Goal: Transaction & Acquisition: Subscribe to service/newsletter

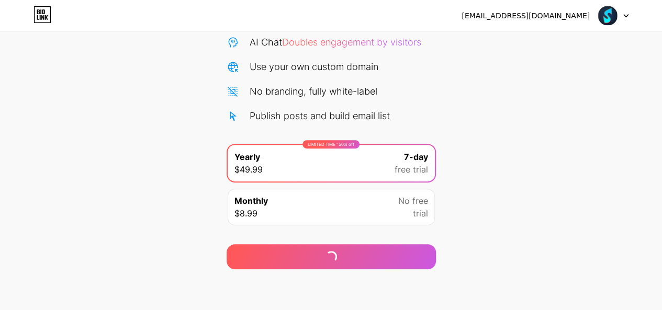
scroll to position [110, 0]
click at [618, 15] on div at bounding box center [613, 15] width 30 height 19
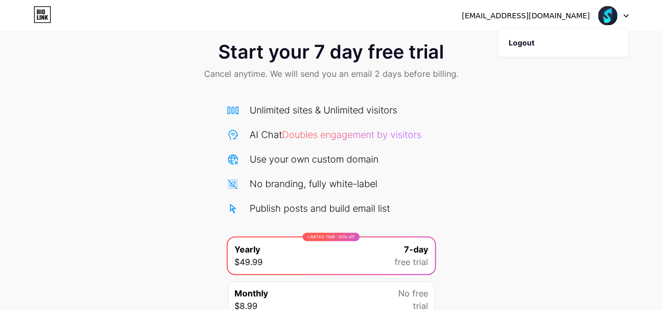
scroll to position [0, 0]
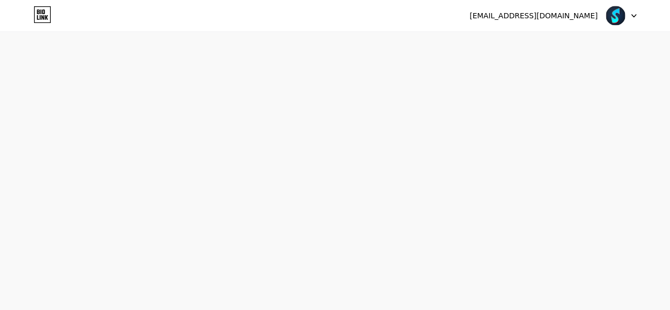
click at [38, 14] on icon at bounding box center [42, 14] width 18 height 17
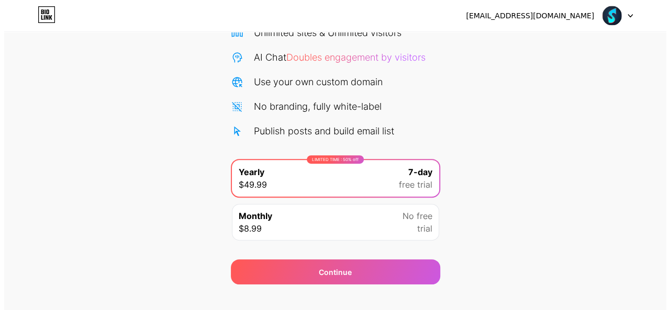
scroll to position [110, 0]
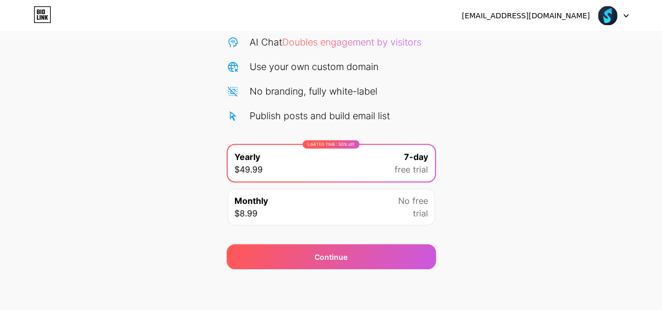
click at [393, 155] on div "LIMITED TIME : 50% off Yearly $49.99 7-day free trial" at bounding box center [331, 163] width 207 height 37
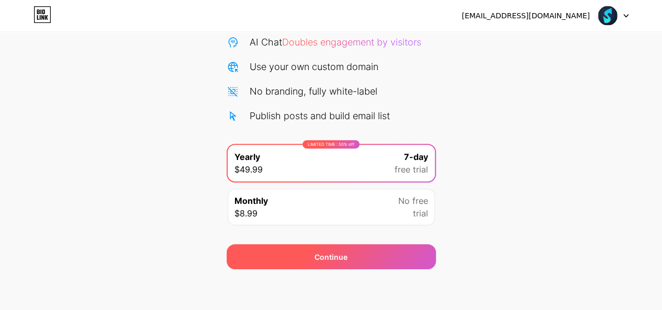
click at [346, 257] on div "Continue" at bounding box center [330, 257] width 33 height 11
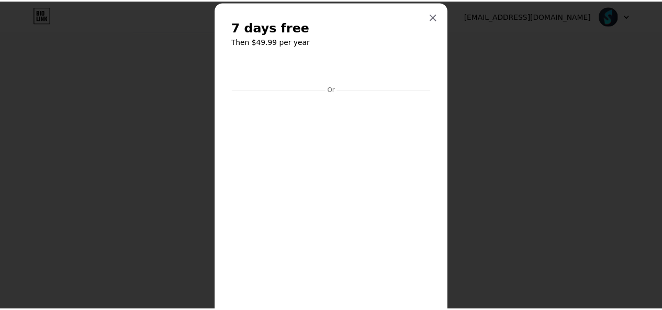
scroll to position [0, 0]
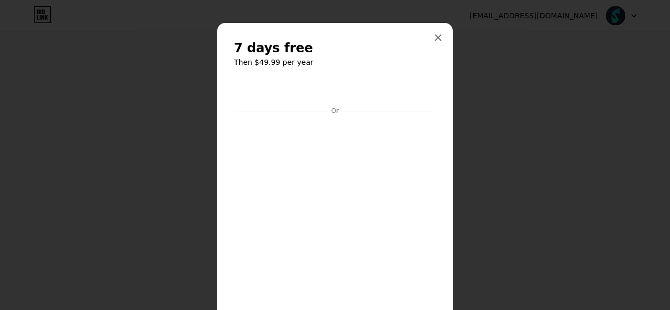
click at [267, 52] on span "7 days free" at bounding box center [273, 48] width 79 height 17
click at [261, 60] on h6 "Then $49.99 per year" at bounding box center [335, 62] width 202 height 10
click at [429, 28] on div "7 days free Then $49.99 per year Or Start trial" at bounding box center [334, 210] width 235 height 374
click at [435, 35] on icon at bounding box center [438, 38] width 6 height 6
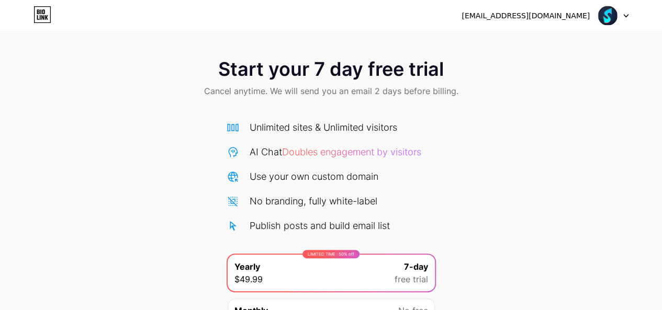
click at [264, 115] on div "Unlimited sites & Unlimited visitors AI Chat Doubles engagement by visitors Use…" at bounding box center [331, 226] width 209 height 232
click at [307, 64] on span "Start your 7 day free trial" at bounding box center [331, 69] width 226 height 21
click at [294, 82] on div "Start your 7 day free trial Cancel anytime. We will send you an email 2 days be…" at bounding box center [331, 79] width 662 height 62
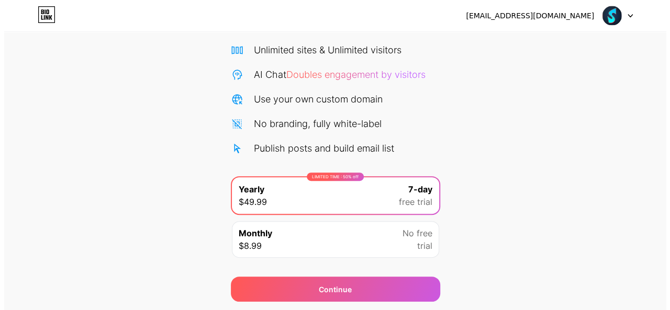
scroll to position [110, 0]
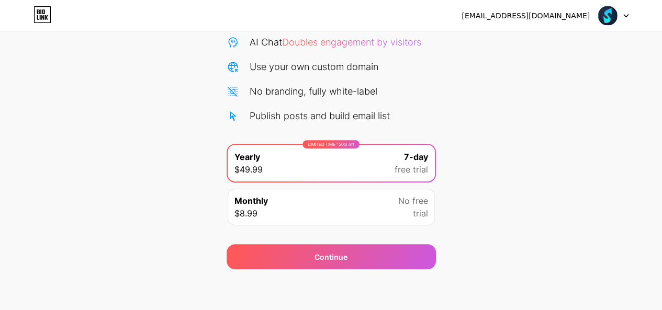
click at [341, 201] on div "Monthly $8.99 No free trial" at bounding box center [331, 207] width 207 height 37
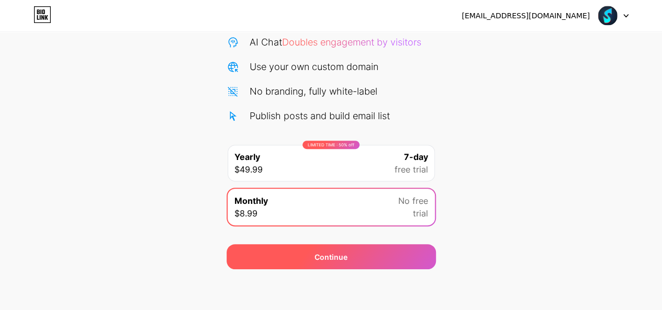
click at [330, 252] on div "Continue" at bounding box center [330, 257] width 33 height 11
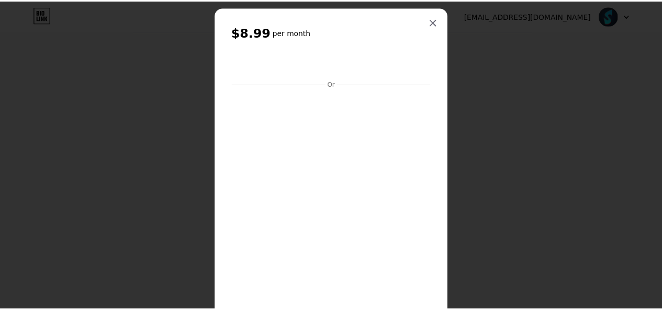
scroll to position [0, 0]
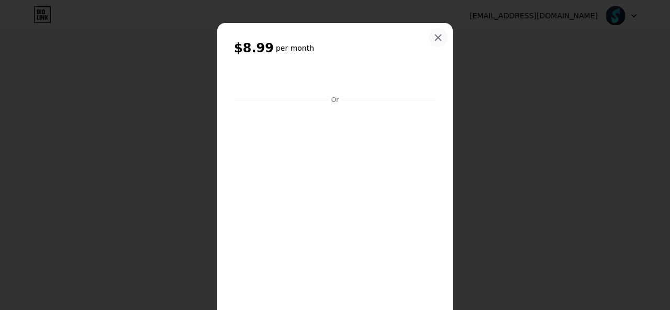
click at [433, 31] on div at bounding box center [438, 37] width 19 height 19
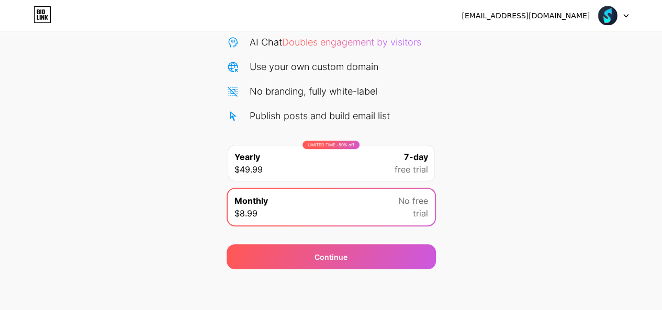
click at [622, 17] on div at bounding box center [613, 15] width 30 height 19
click at [543, 49] on li "Logout" at bounding box center [563, 43] width 130 height 28
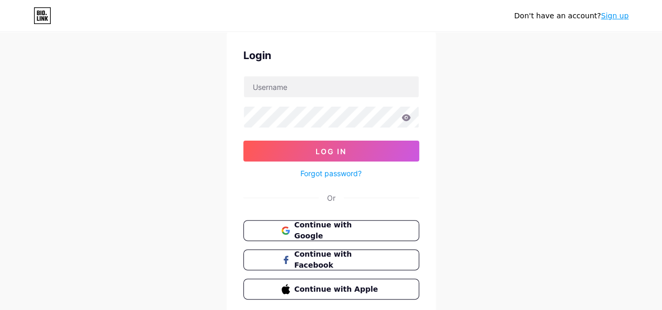
scroll to position [52, 0]
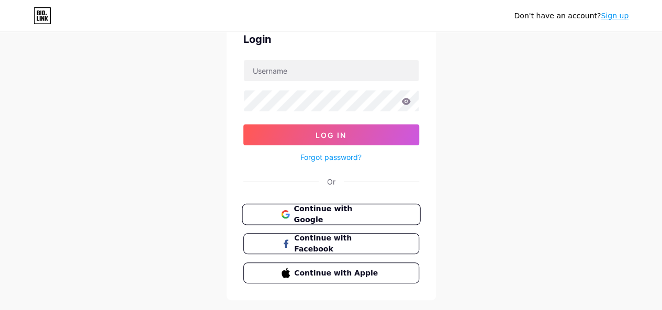
click at [338, 210] on span "Continue with Google" at bounding box center [337, 215] width 87 height 22
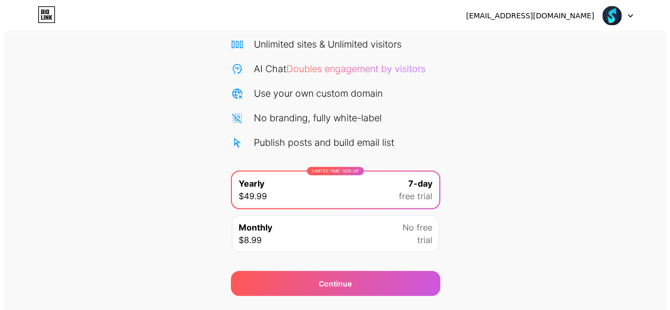
scroll to position [110, 0]
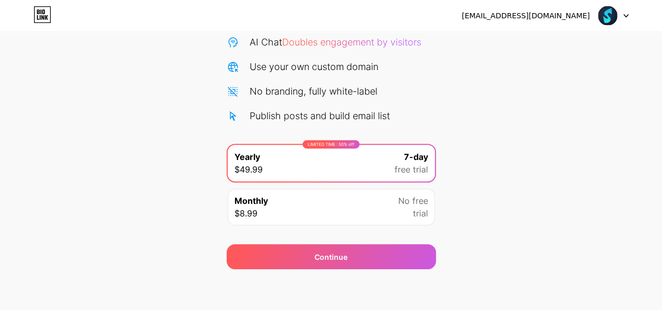
click at [377, 154] on div "LIMITED TIME : 50% off Yearly $49.99 7-day free trial" at bounding box center [331, 163] width 207 height 37
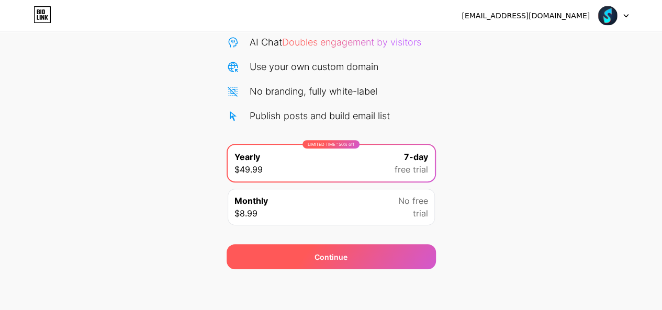
click at [381, 249] on div "Continue" at bounding box center [331, 256] width 209 height 25
